Goal: Information Seeking & Learning: Find specific fact

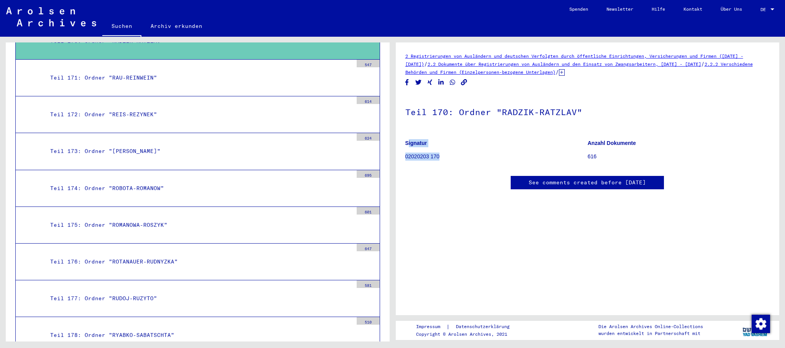
scroll to position [70, 0]
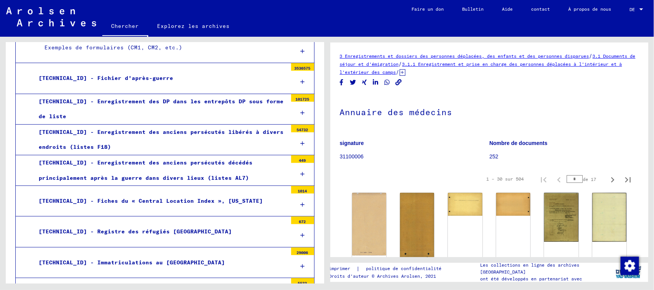
scroll to position [8102, 0]
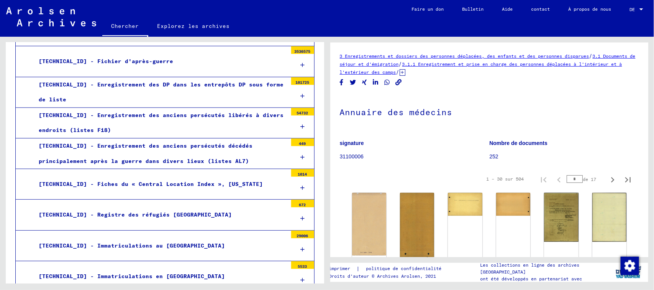
click at [176, 69] on div "3.1.1.1 - Fichier d'après-guerre" at bounding box center [160, 61] width 254 height 15
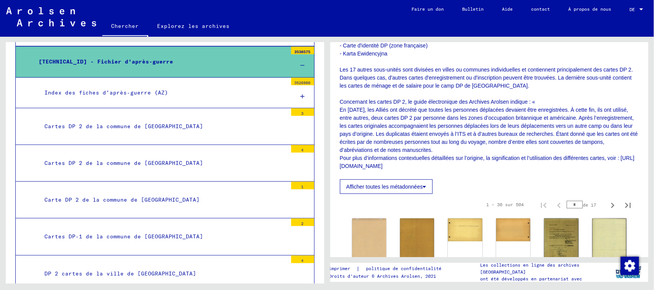
scroll to position [287, 0]
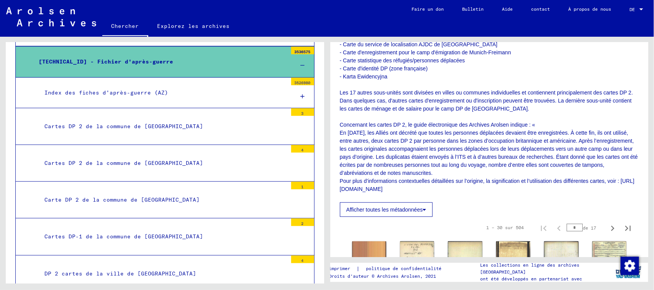
click at [181, 100] on div "Index des fiches d'après-guerre (AZ)" at bounding box center [163, 92] width 249 height 15
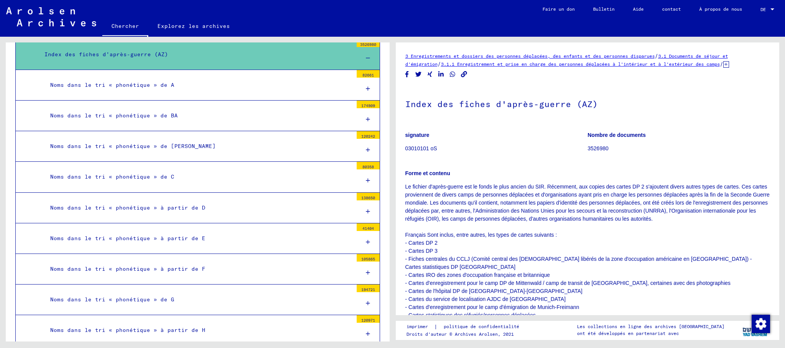
scroll to position [8101, 0]
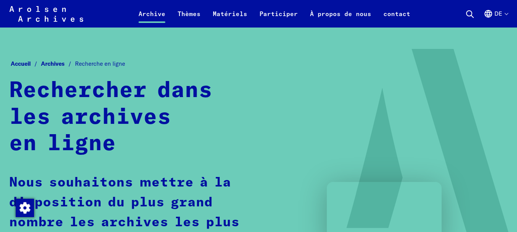
scroll to position [460, 0]
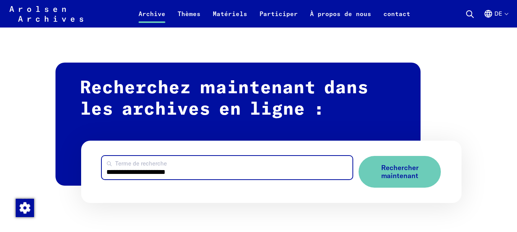
drag, startPoint x: 187, startPoint y: 172, endPoint x: 65, endPoint y: 163, distance: 122.1
click at [65, 163] on div "**********" at bounding box center [259, 135] width 407 height 136
type input "********"
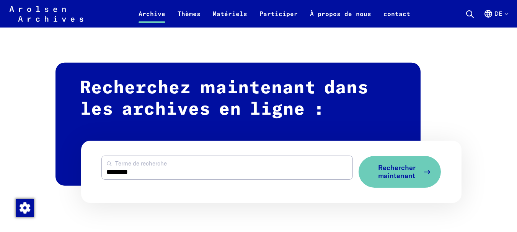
click at [383, 169] on font "Rechercher maintenant" at bounding box center [397, 172] width 38 height 17
